Goal: Task Accomplishment & Management: Complete application form

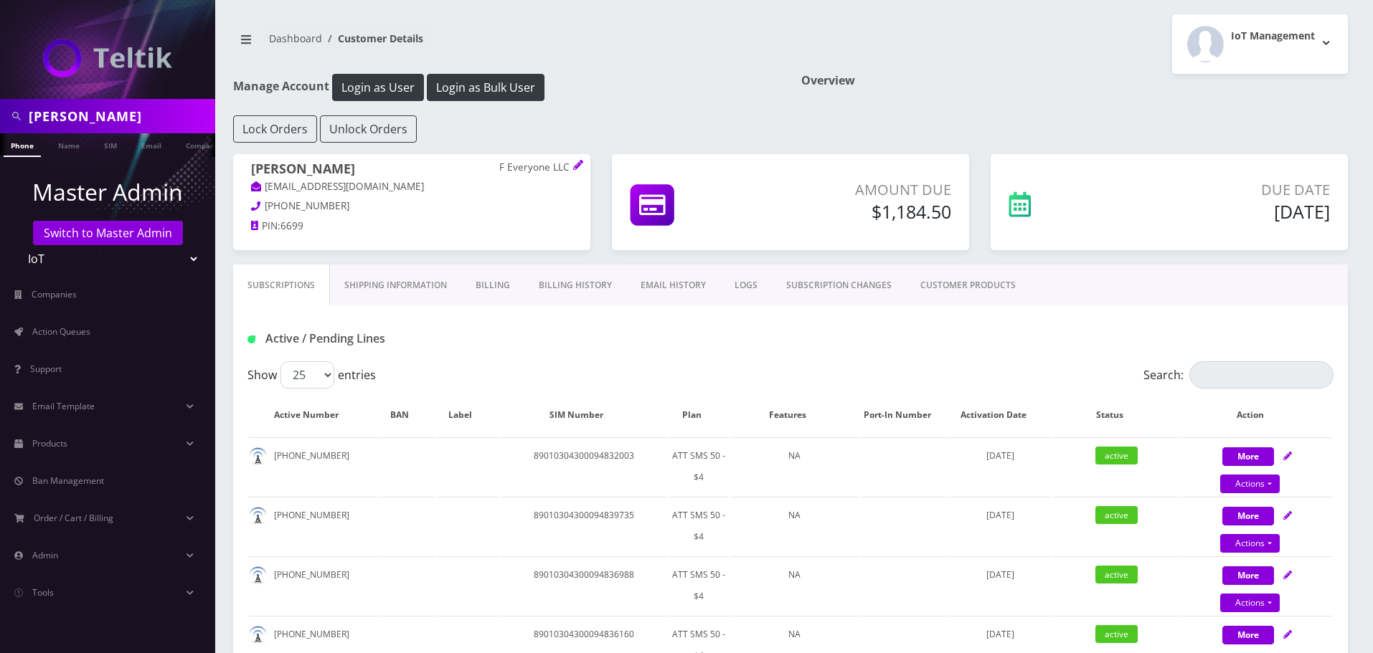
scroll to position [785, 0]
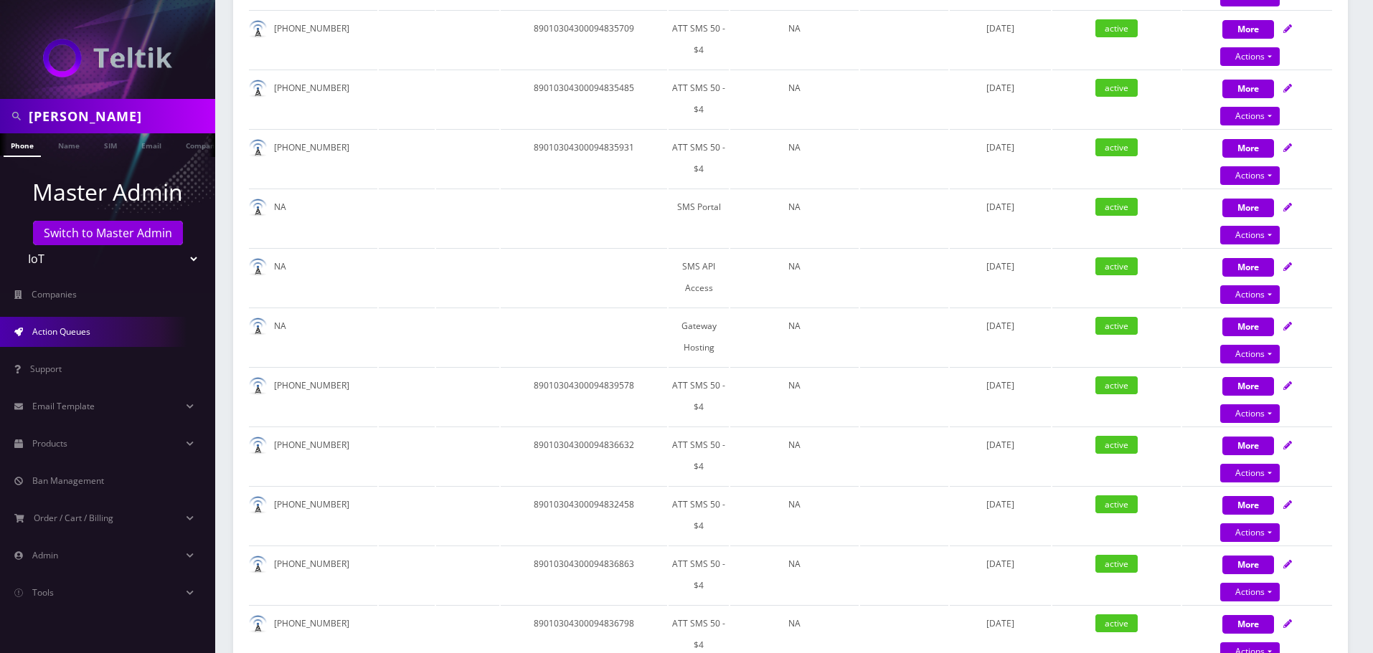
click at [51, 324] on link "Action Queues" at bounding box center [107, 332] width 215 height 30
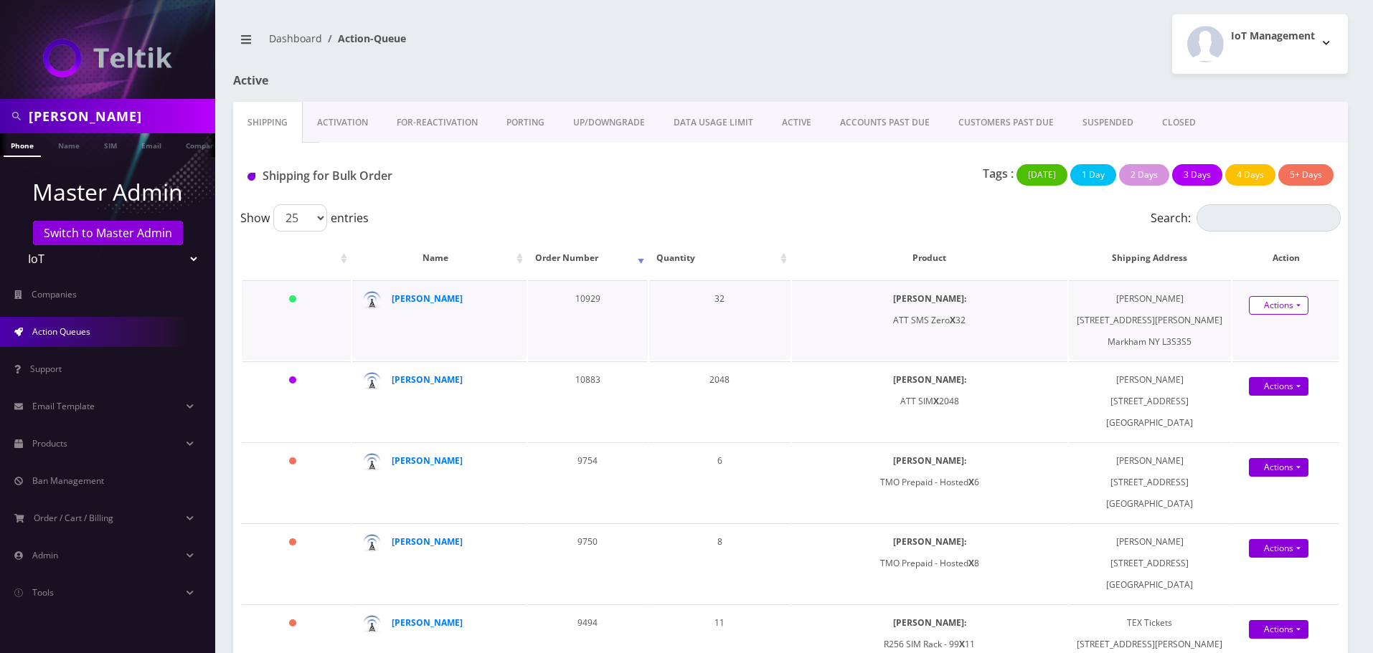
click at [1281, 303] on link "Actions" at bounding box center [1279, 305] width 60 height 19
click at [1265, 309] on link "Actions" at bounding box center [1279, 305] width 60 height 19
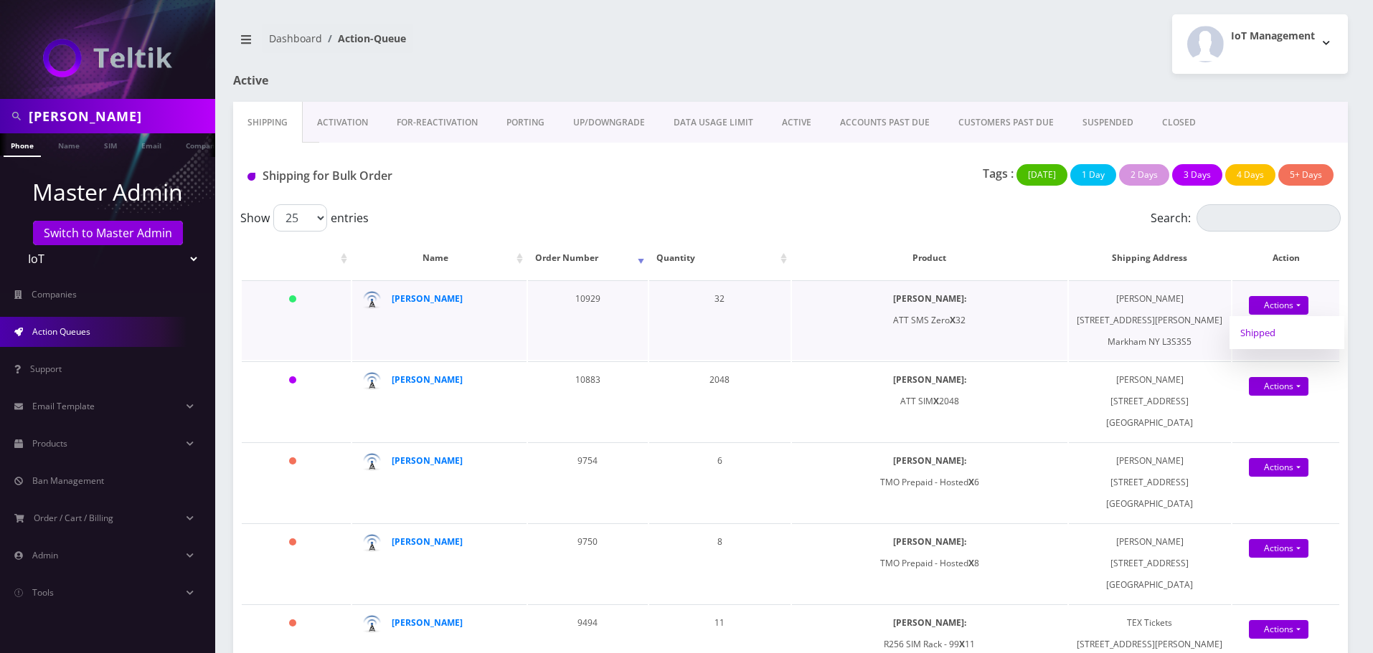
click at [1254, 336] on link "Shipped" at bounding box center [1286, 333] width 115 height 22
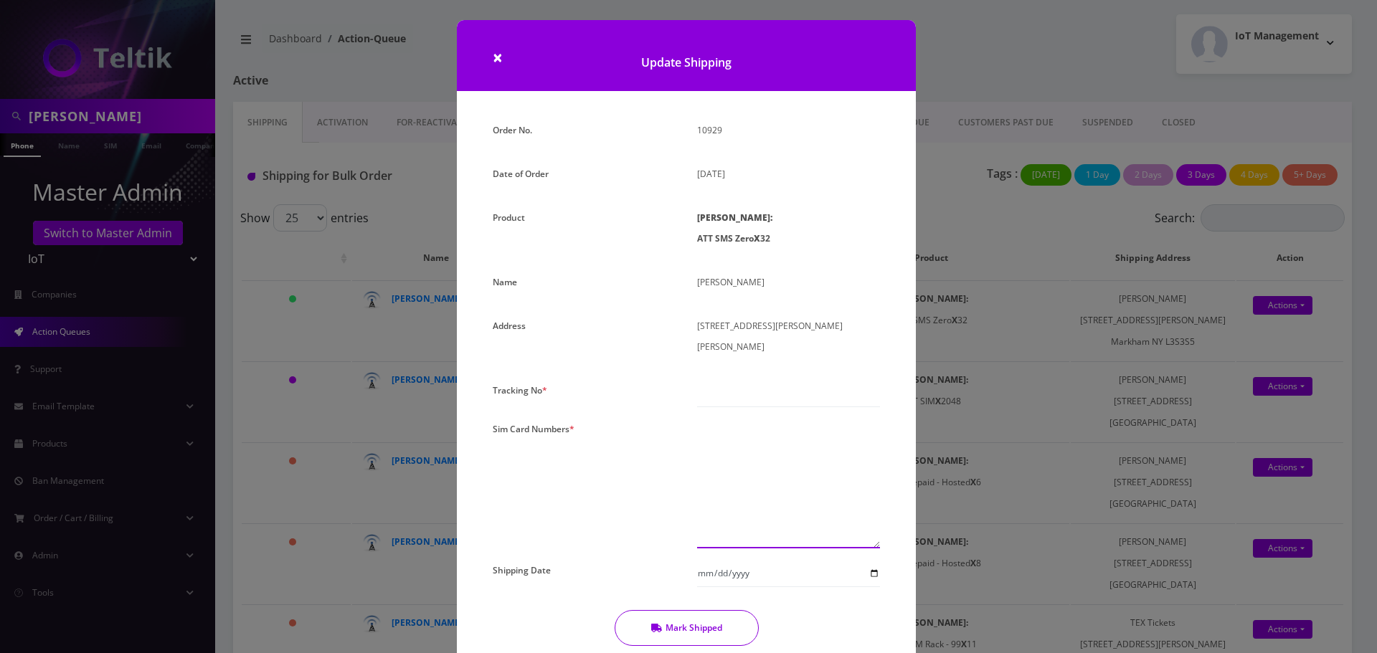
click at [800, 432] on textarea at bounding box center [788, 484] width 183 height 130
click at [706, 419] on textarea at bounding box center [788, 484] width 183 height 130
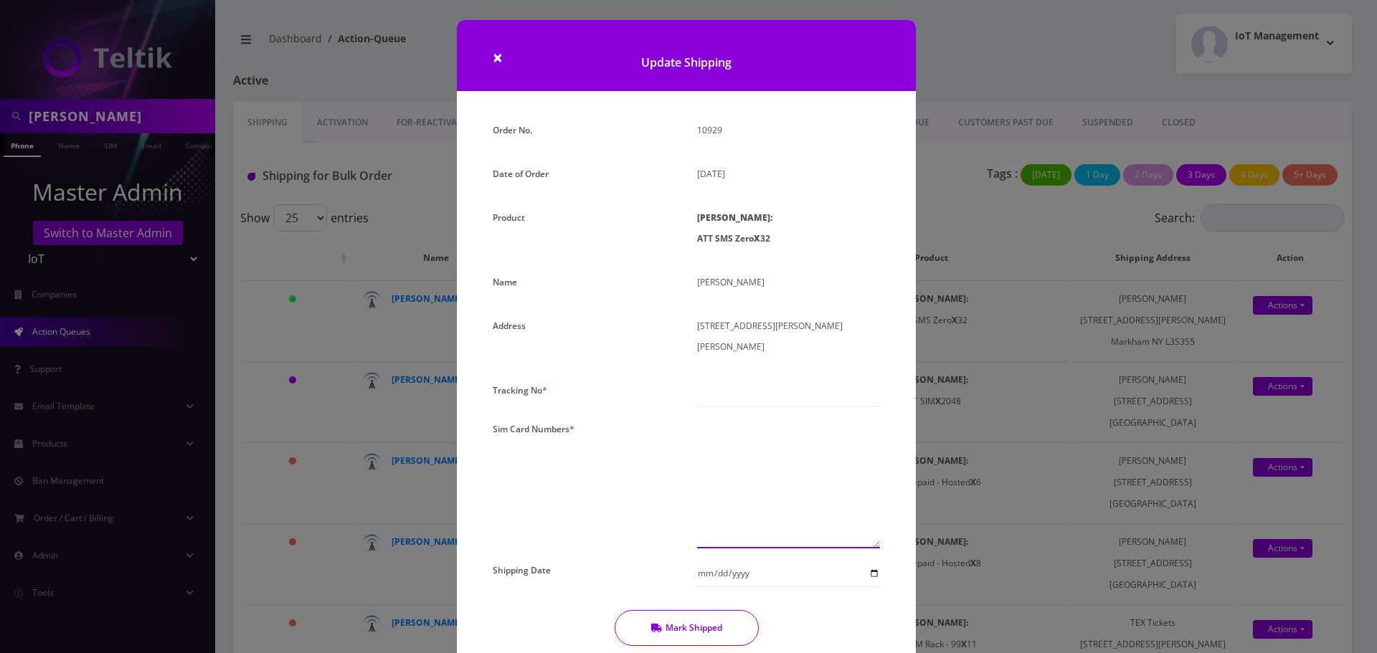
click at [706, 419] on textarea at bounding box center [788, 484] width 183 height 130
click at [701, 419] on textarea at bounding box center [788, 484] width 183 height 130
click at [719, 433] on textarea at bounding box center [788, 484] width 183 height 130
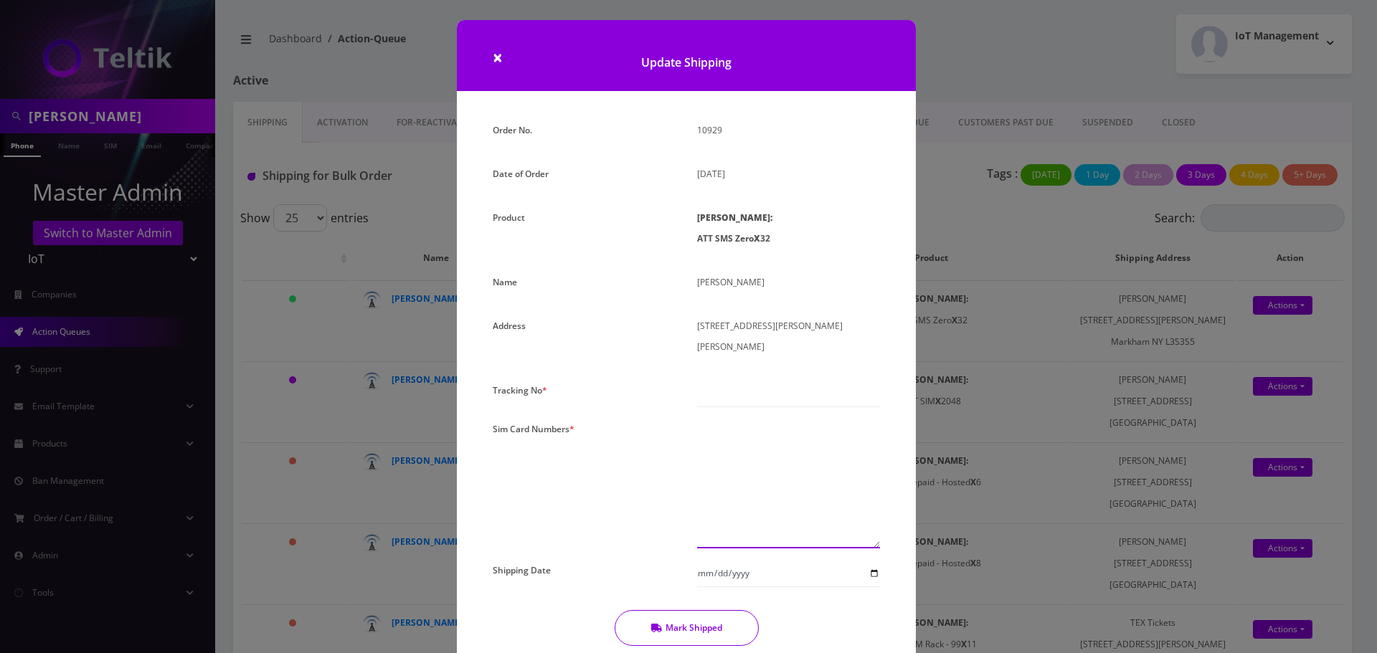
click at [719, 433] on textarea at bounding box center [788, 484] width 183 height 130
paste textarea "89010303300113576368 89010303300113798368 89010303300113577291 8901030330011357…"
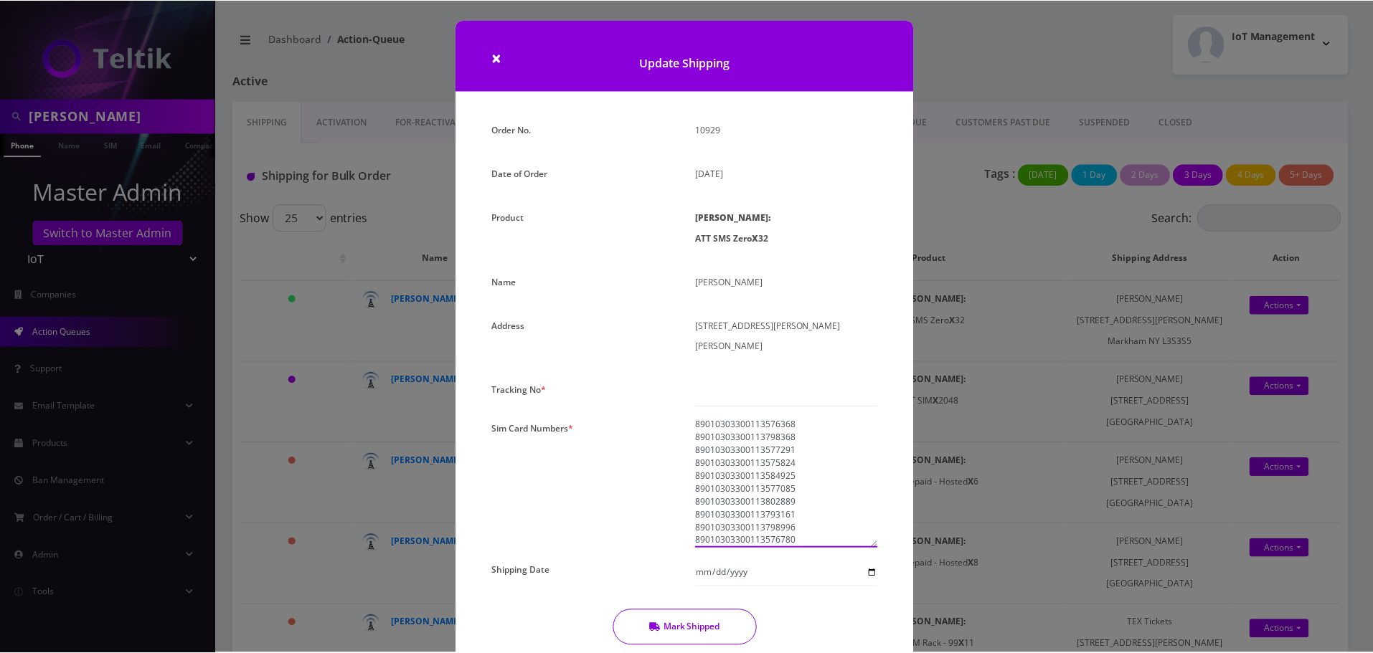
scroll to position [297, 0]
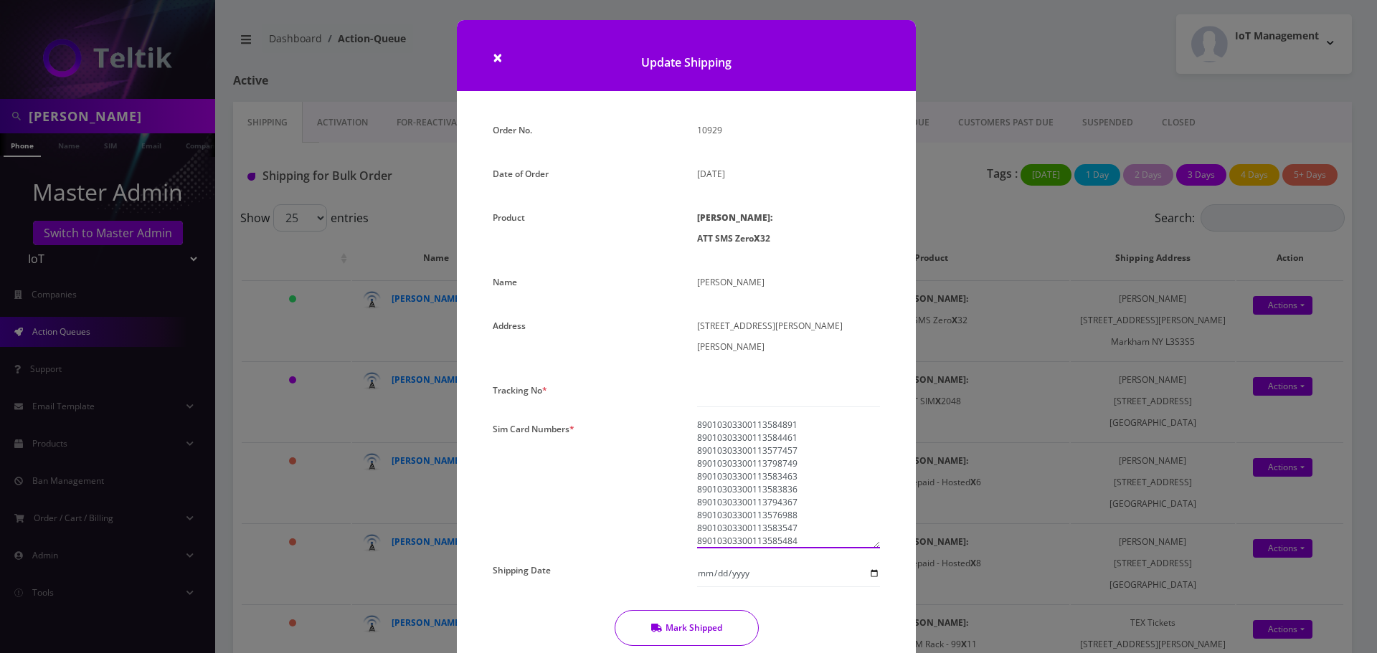
type textarea "89010303300113576368 89010303300113798368 89010303300113577291 8901030330011357…"
click at [729, 380] on input "text" at bounding box center [788, 393] width 183 height 27
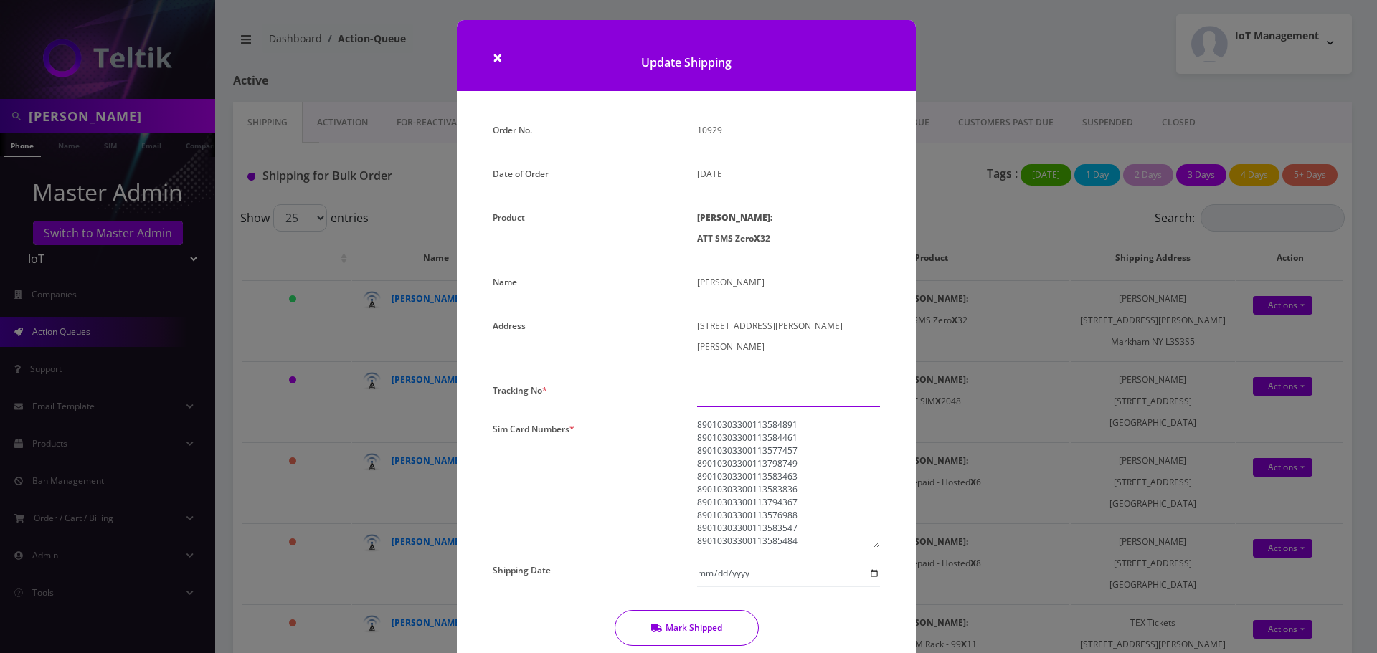
type input "0000000"
click at [871, 560] on input "Shipping Date" at bounding box center [788, 573] width 183 height 27
type input "2025-08-12"
click at [689, 610] on button "Mark Shipped" at bounding box center [687, 628] width 144 height 36
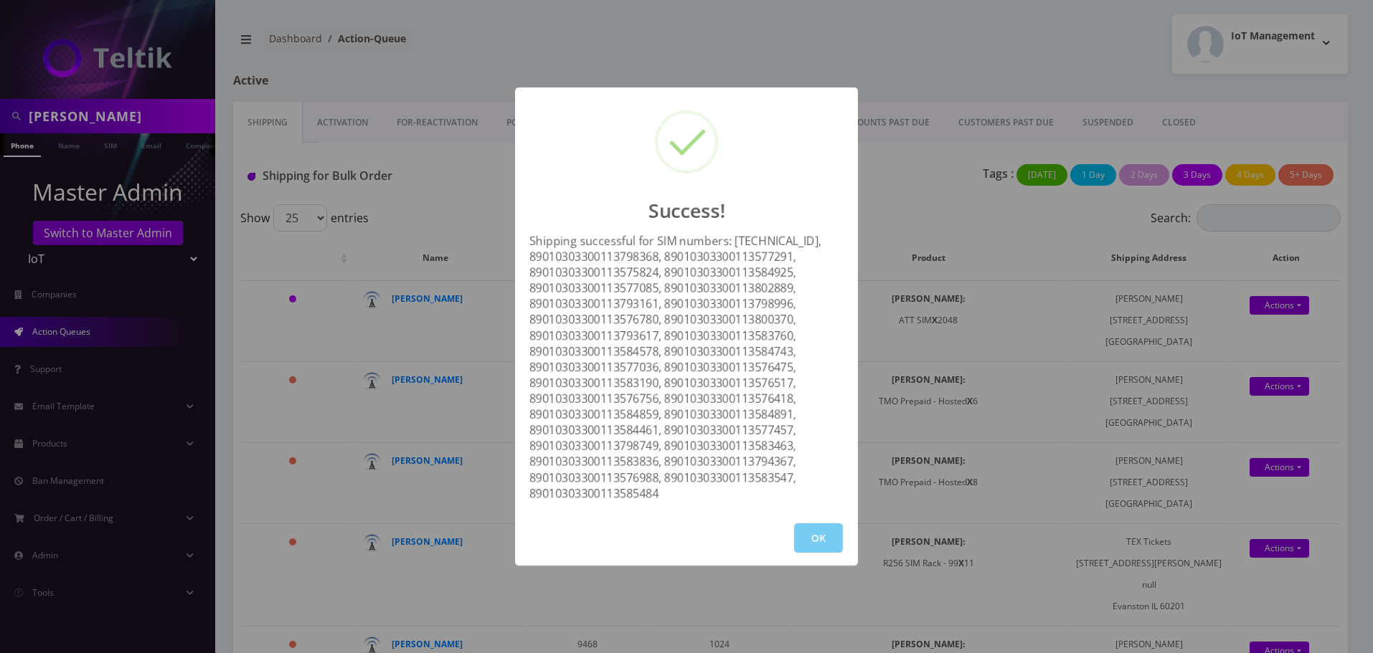
click at [815, 534] on button "OK" at bounding box center [818, 538] width 49 height 29
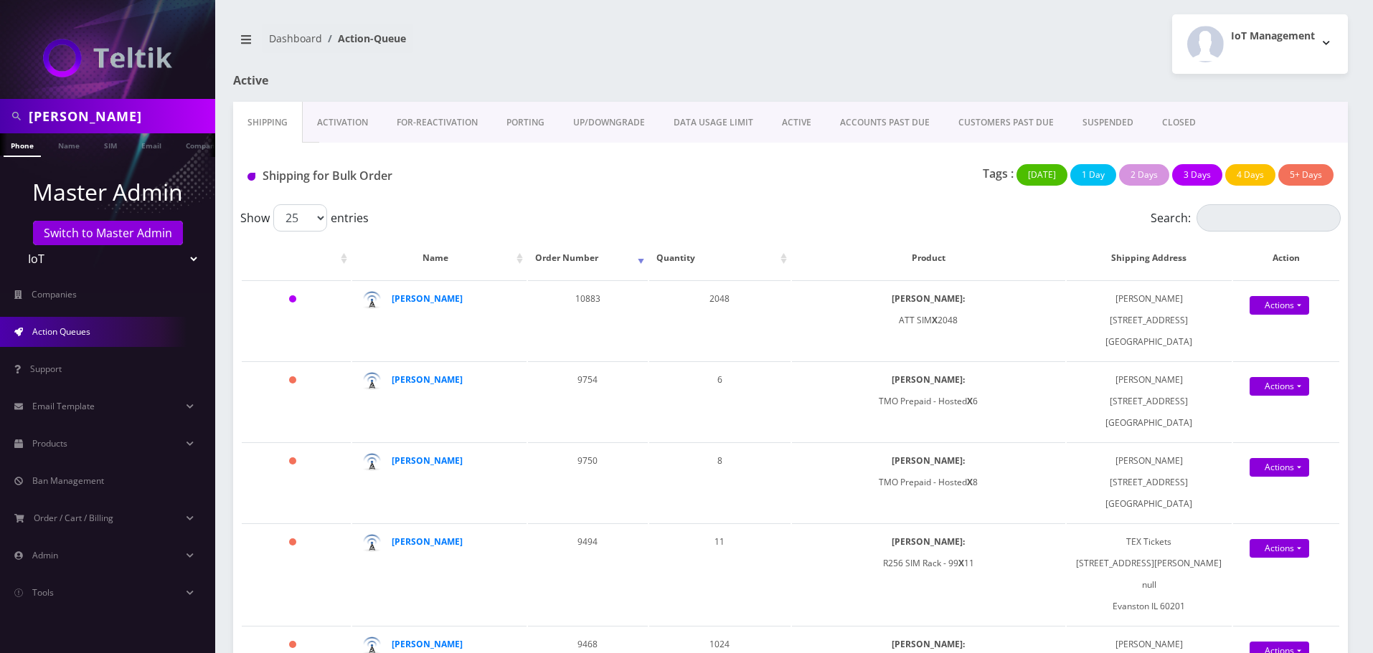
click at [344, 127] on link "Activation" at bounding box center [343, 123] width 80 height 42
click at [0, 0] on div at bounding box center [0, 0] width 0 height 0
